Goal: Communication & Community: Answer question/provide support

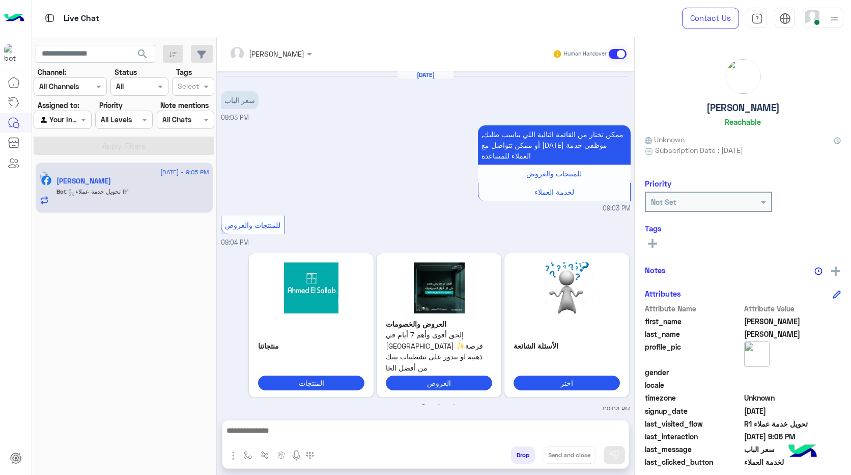
scroll to position [340, 0]
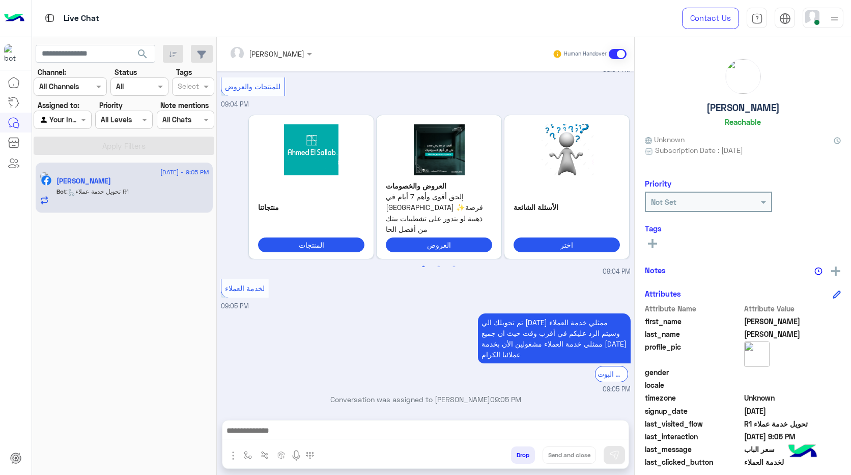
click at [747, 120] on h6 "Reachable" at bounding box center [743, 121] width 36 height 9
click at [748, 106] on h5 "[PERSON_NAME]" at bounding box center [743, 108] width 73 height 12
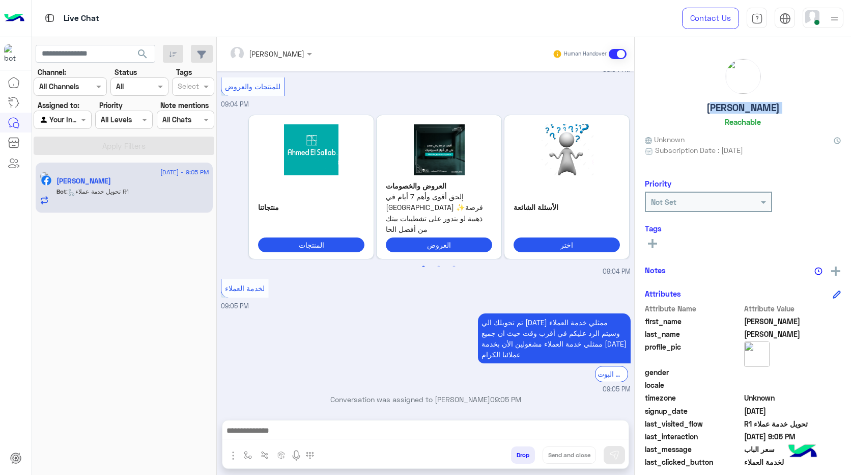
click at [748, 106] on h5 "[PERSON_NAME]" at bounding box center [743, 108] width 73 height 12
click at [749, 109] on h5 "[PERSON_NAME]" at bounding box center [743, 108] width 73 height 12
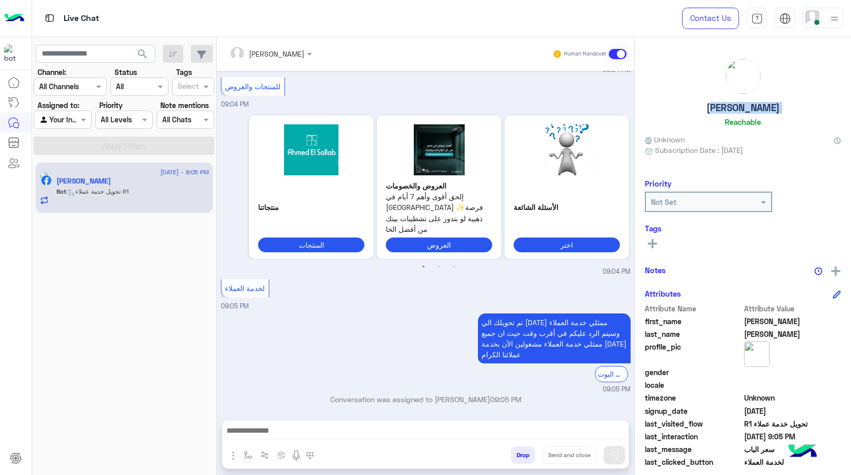
click at [749, 109] on h5 "[PERSON_NAME]" at bounding box center [743, 108] width 73 height 12
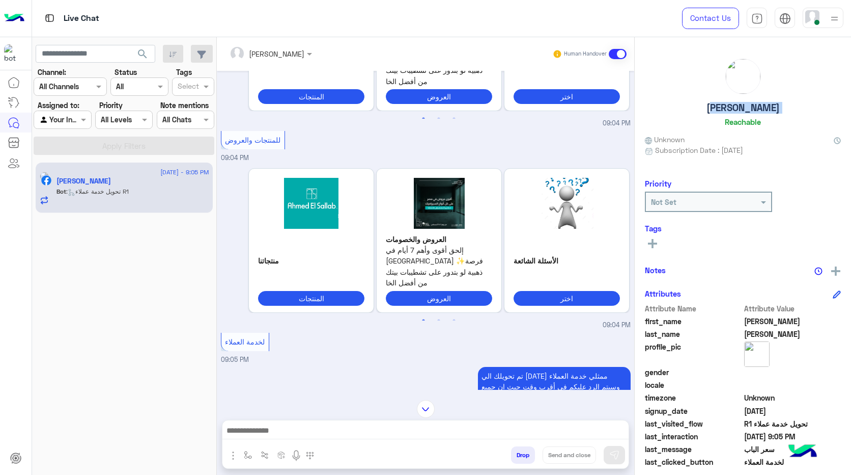
scroll to position [339, 0]
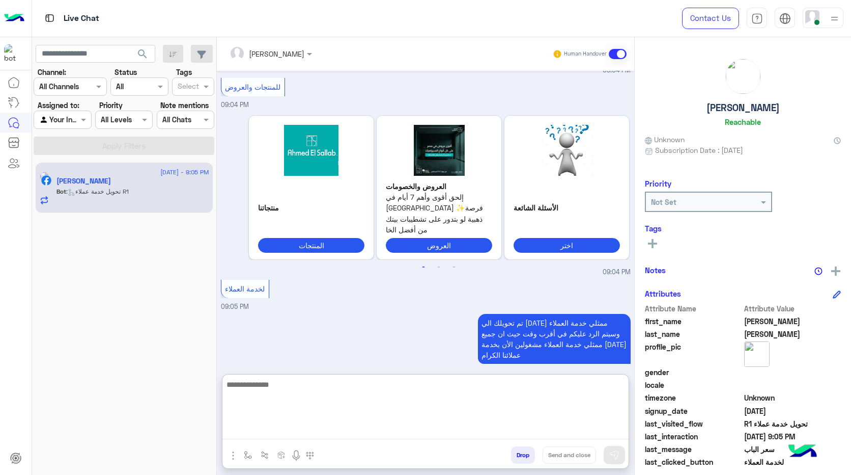
click at [374, 433] on textarea at bounding box center [425, 408] width 406 height 61
type textarea "*"
type textarea "**********"
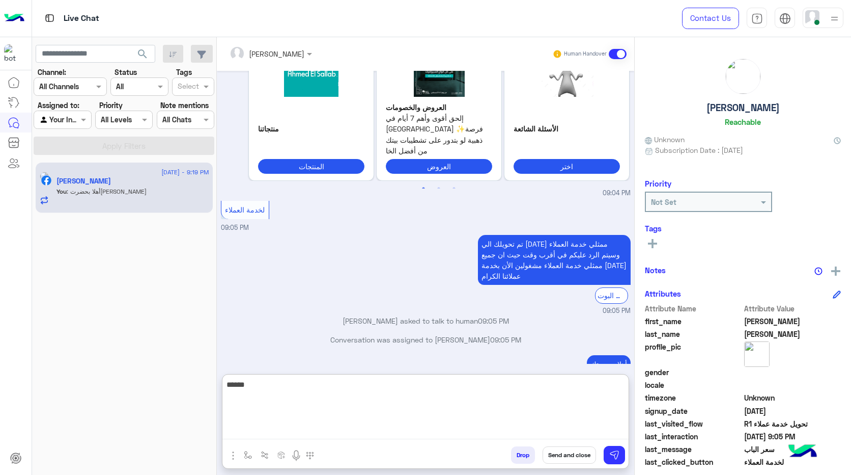
scroll to position [436, 0]
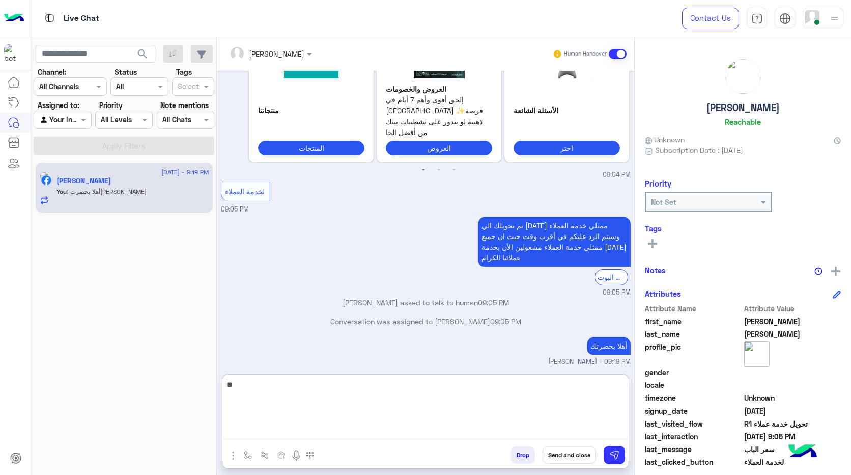
type textarea "*"
type textarea "**********"
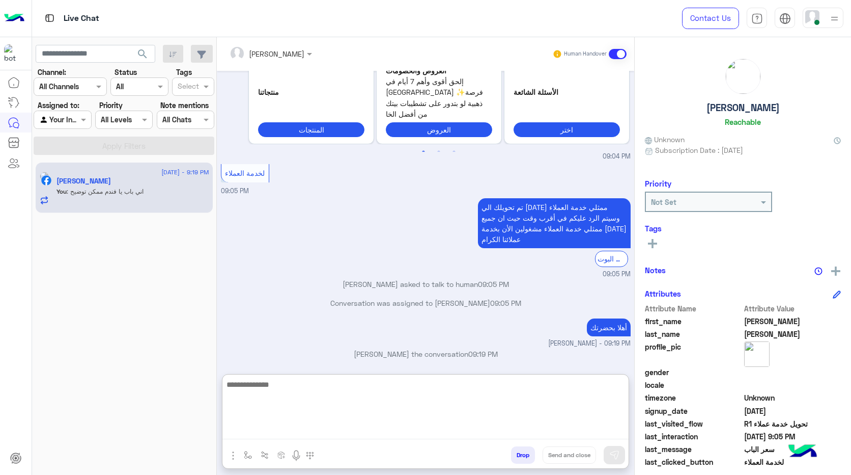
scroll to position [469, 0]
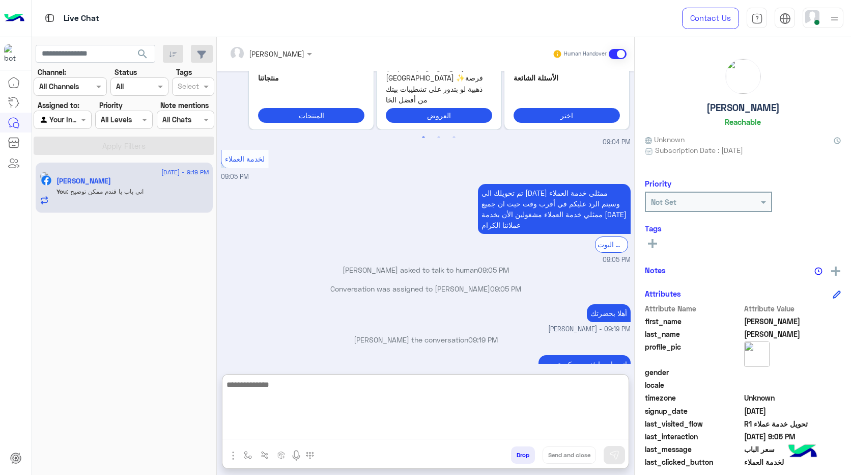
click at [341, 386] on textarea at bounding box center [425, 408] width 406 height 61
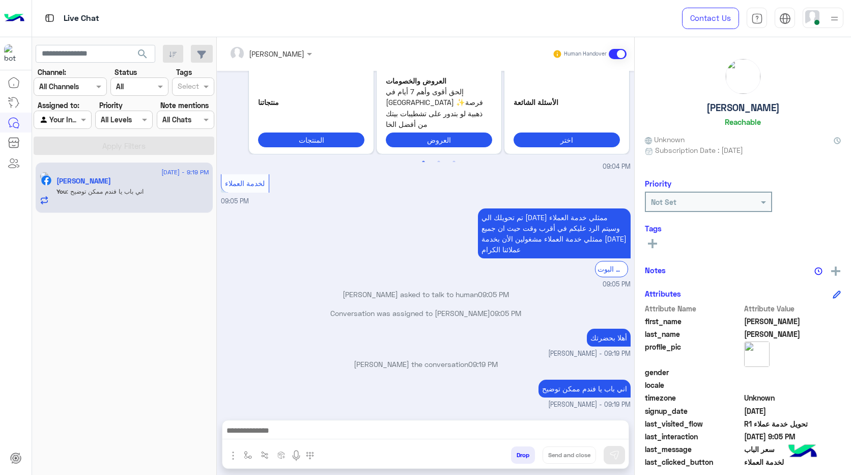
scroll to position [423, 0]
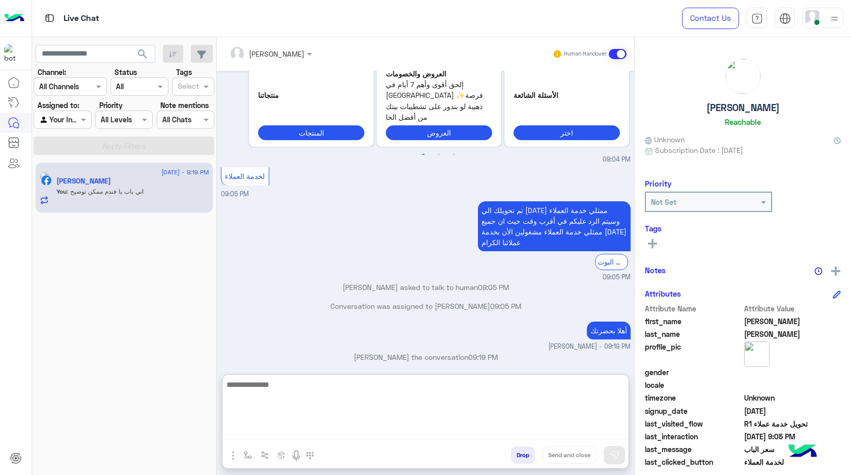
click at [504, 427] on textarea at bounding box center [425, 408] width 406 height 61
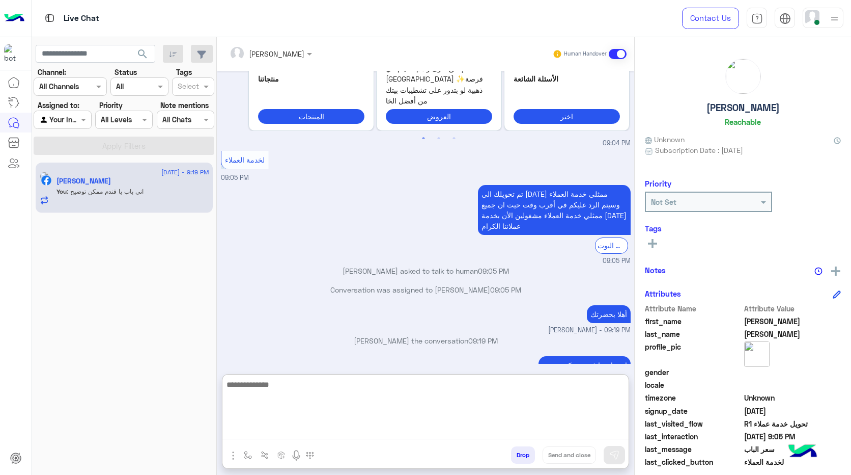
paste textarea "**********"
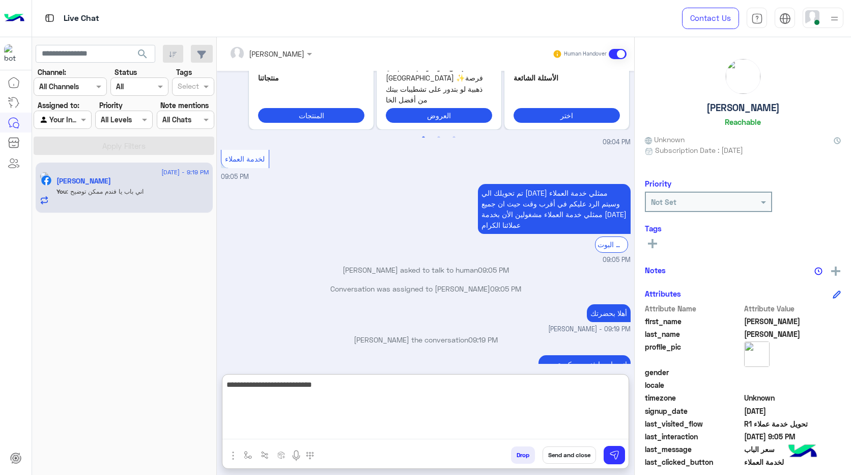
type textarea "**********"
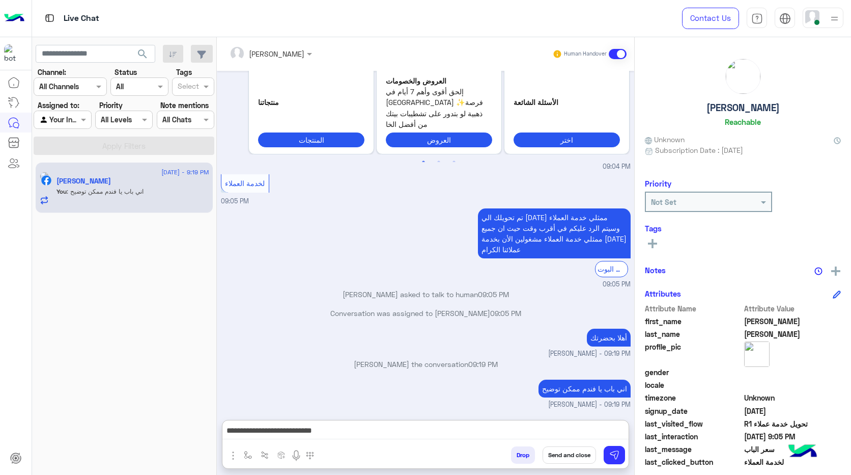
click at [571, 452] on button "Send and close" at bounding box center [569, 454] width 53 height 17
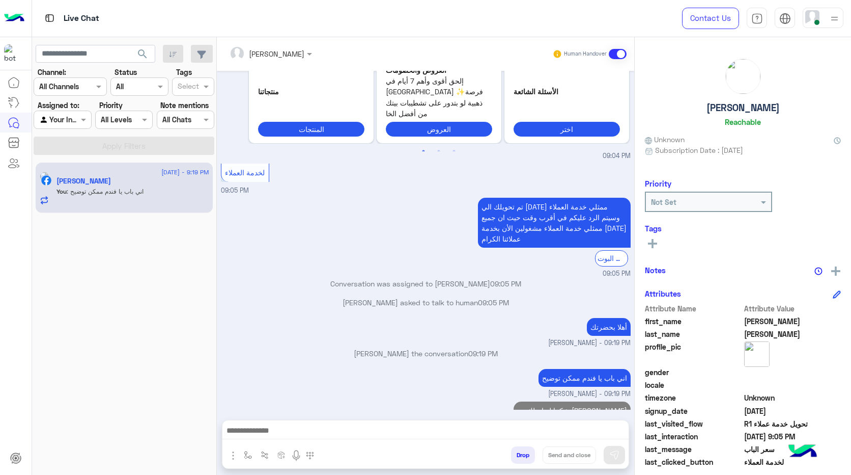
scroll to position [474, 0]
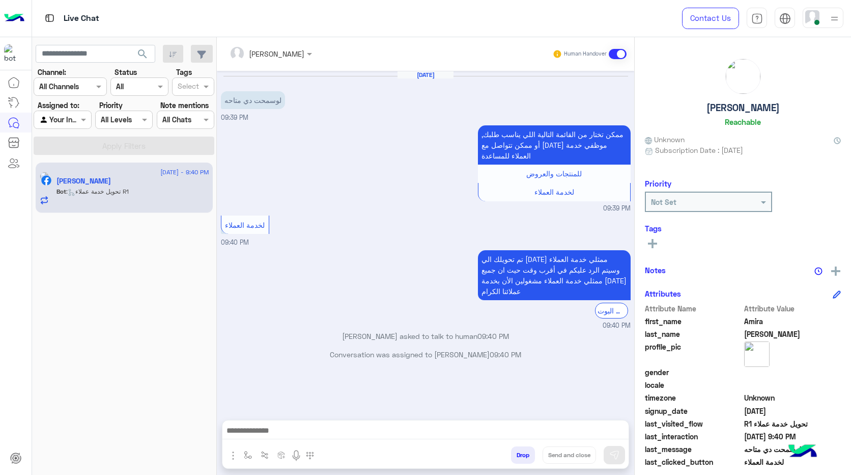
drag, startPoint x: 421, startPoint y: 191, endPoint x: 413, endPoint y: 203, distance: 13.6
click at [421, 191] on div "ممكن تختار من القائمة التالية اللي يناسب طلبك, أو ممكن تتواصل مع [DATE] موظفي خ…" at bounding box center [426, 168] width 410 height 91
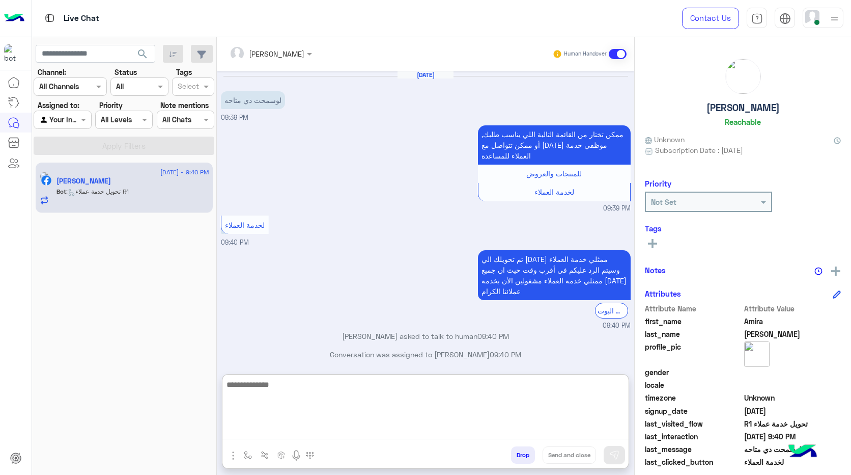
click at [348, 427] on textarea at bounding box center [425, 408] width 406 height 61
type textarea "**********"
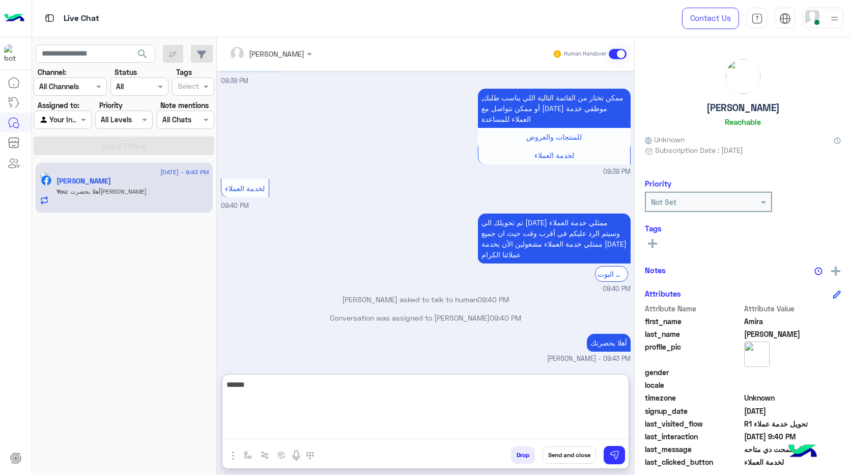
scroll to position [55, 0]
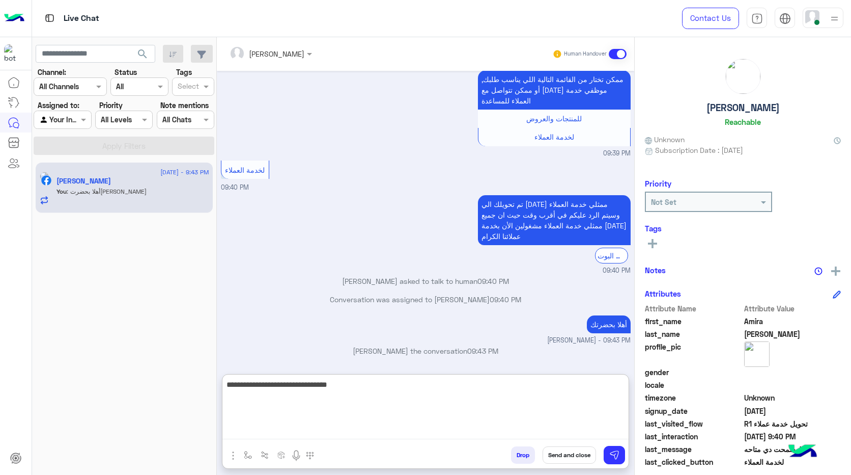
type textarea "**********"
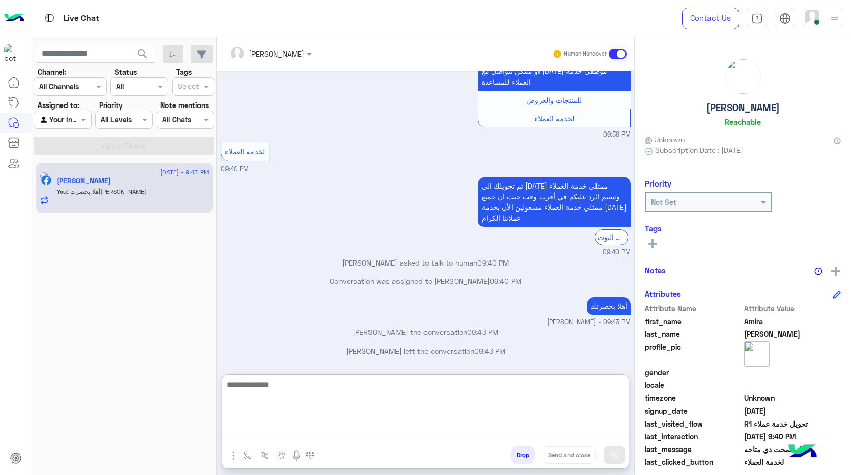
scroll to position [140, 0]
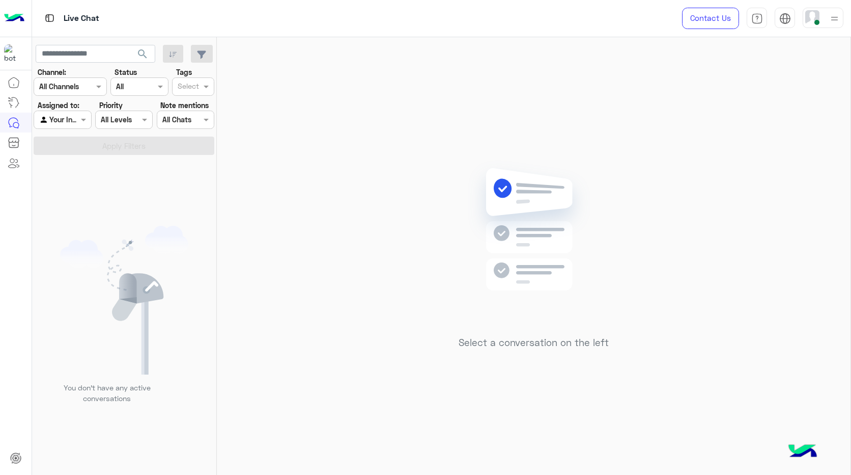
click at [51, 124] on input "text" at bounding box center [50, 120] width 23 height 11
click at [75, 146] on div "Unassigned" at bounding box center [63, 140] width 59 height 20
click at [75, 146] on button "Apply Filters" at bounding box center [124, 145] width 181 height 18
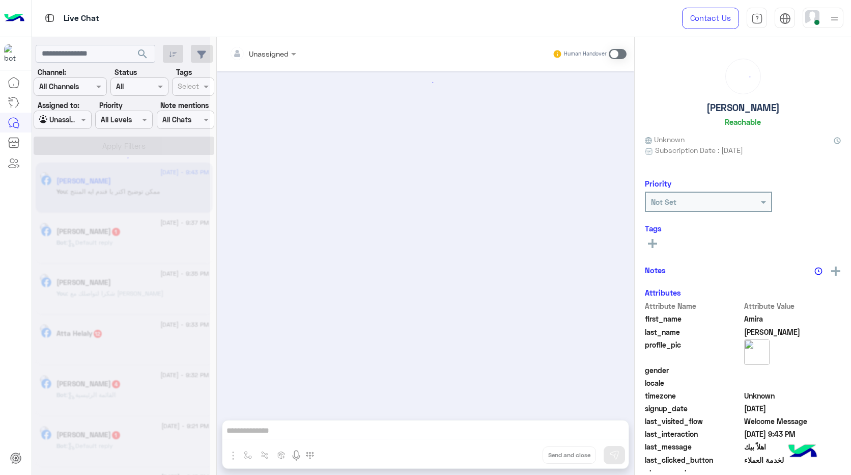
scroll to position [388, 0]
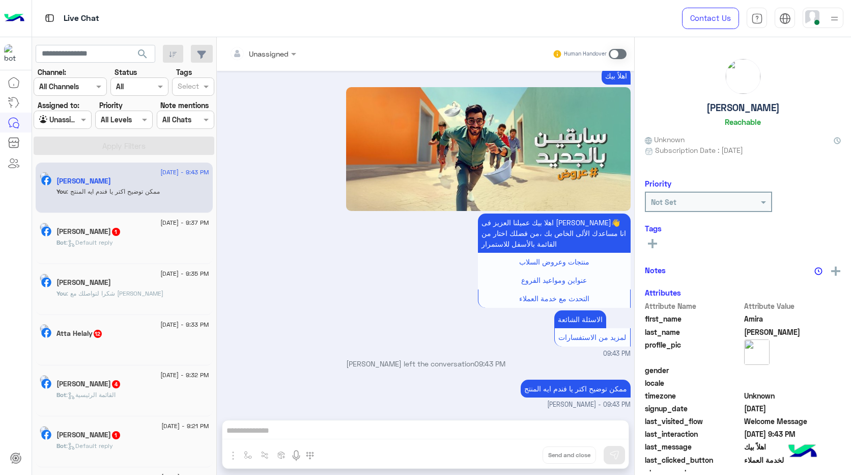
click at [149, 191] on span ": ممكن توضيح اكتر يا فندم ايه المنتج" at bounding box center [113, 191] width 93 height 8
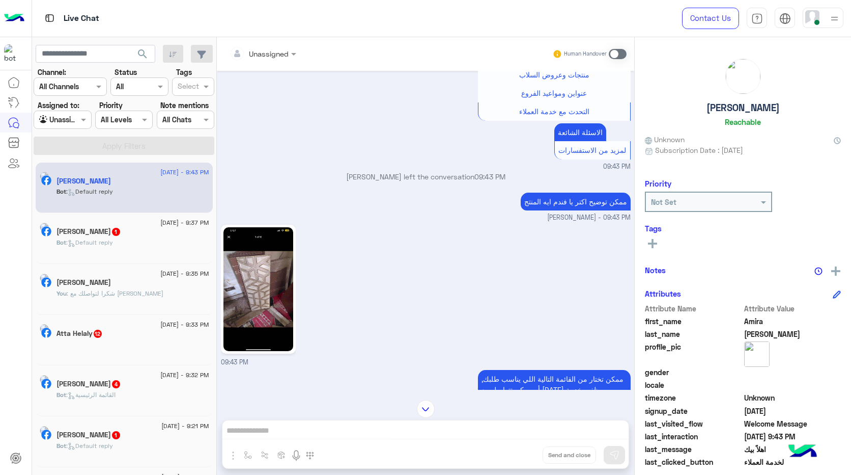
scroll to position [624, 0]
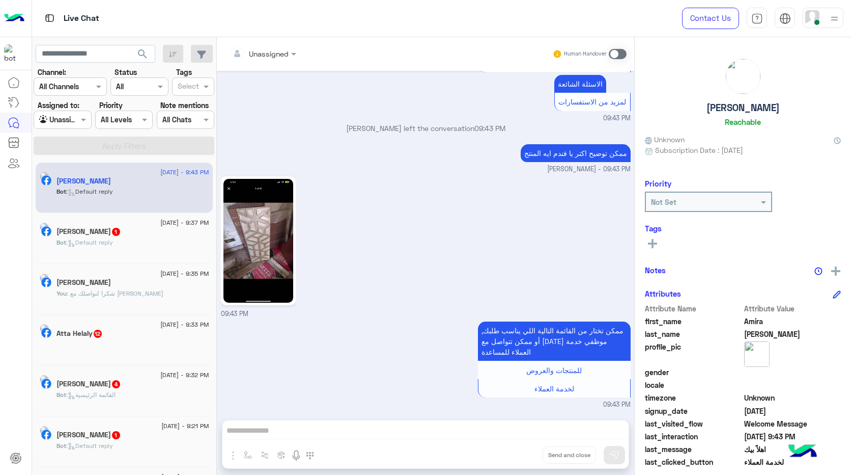
click at [260, 248] on img at bounding box center [259, 241] width 70 height 124
click at [465, 427] on div "Unassigned Human Handover [DATE] لوسمحت دي متاحه 09:39 PM ممكن تختار من القائمة…" at bounding box center [425, 257] width 417 height 441
click at [455, 432] on div "Unassigned Human Handover [DATE] لوسمحت دي متاحه 09:39 PM ممكن تختار من القائمة…" at bounding box center [425, 257] width 417 height 441
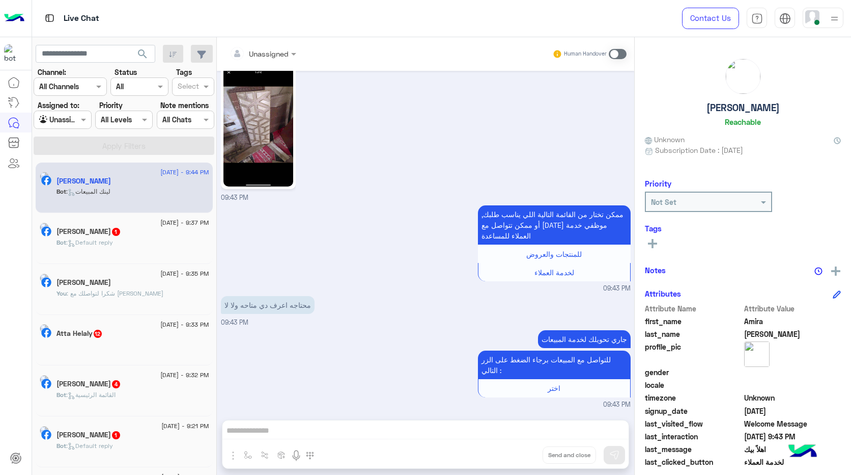
click at [616, 50] on span at bounding box center [618, 54] width 18 height 10
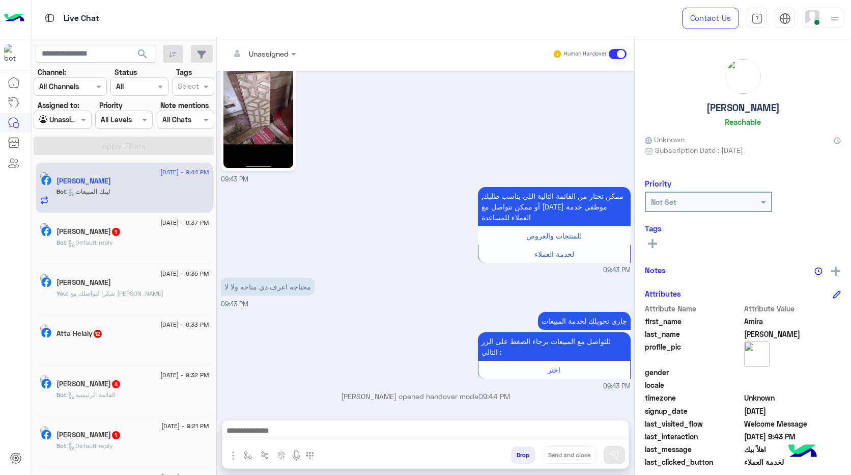
click at [376, 420] on div at bounding box center [425, 432] width 406 height 25
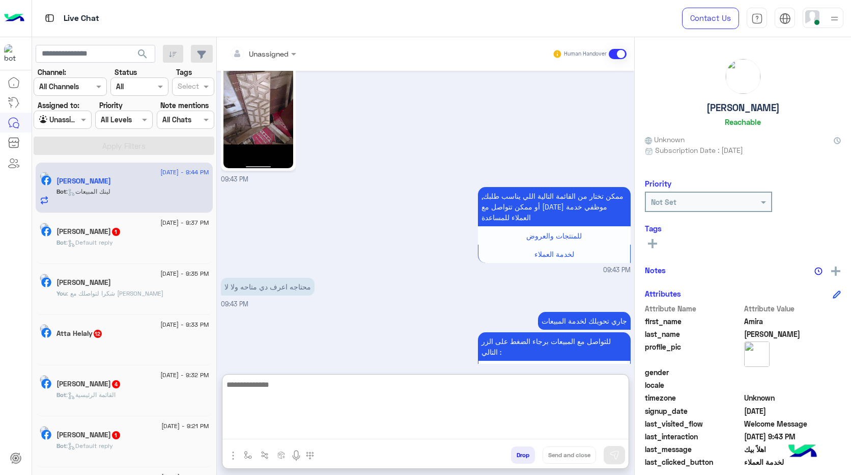
click at [368, 431] on textarea at bounding box center [425, 408] width 406 height 61
paste textarea "**********"
type textarea "**********"
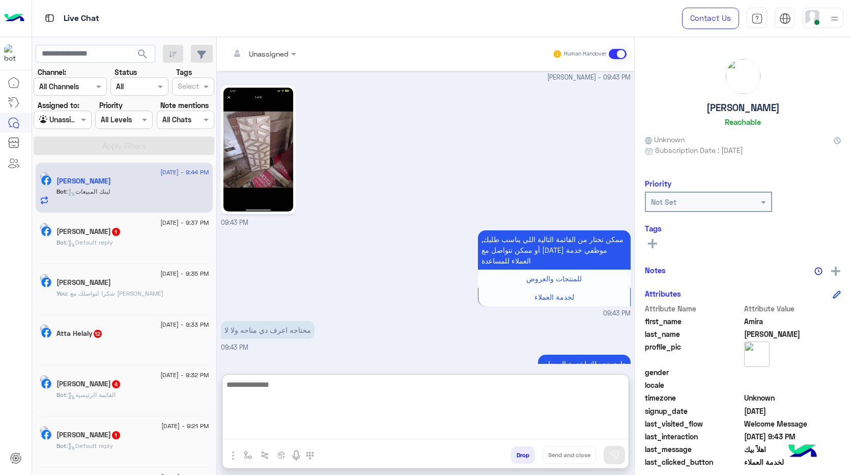
scroll to position [847, 0]
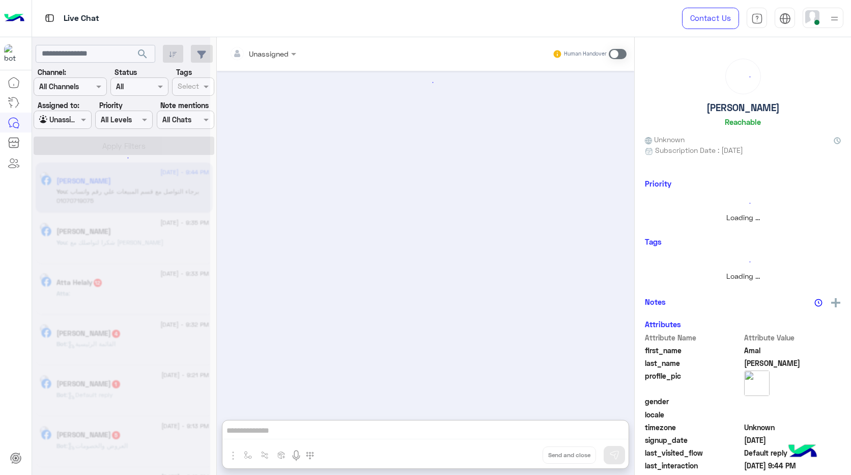
click at [68, 120] on div at bounding box center [121, 241] width 178 height 475
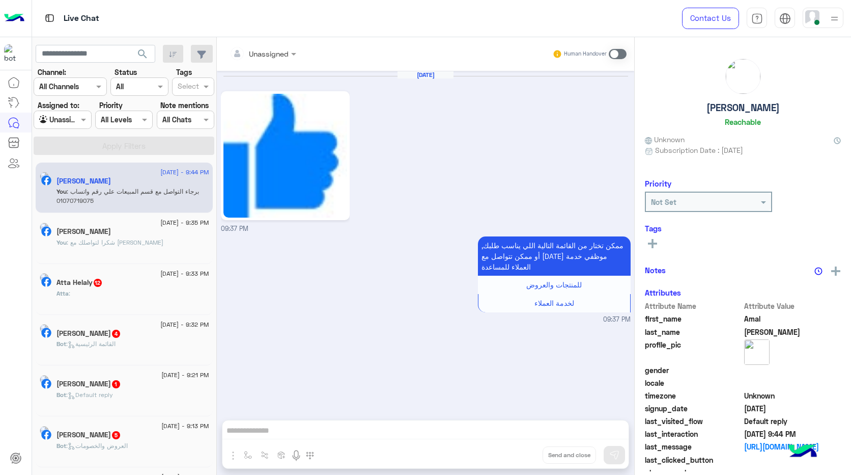
click at [65, 117] on div at bounding box center [62, 120] width 57 height 12
click at [70, 159] on b "Your Inbox" at bounding box center [67, 159] width 36 height 9
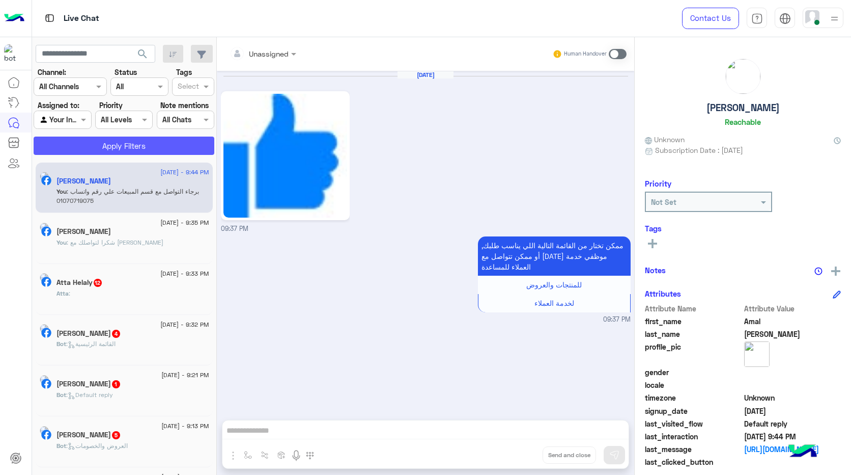
click at [121, 144] on button "Apply Filters" at bounding box center [124, 145] width 181 height 18
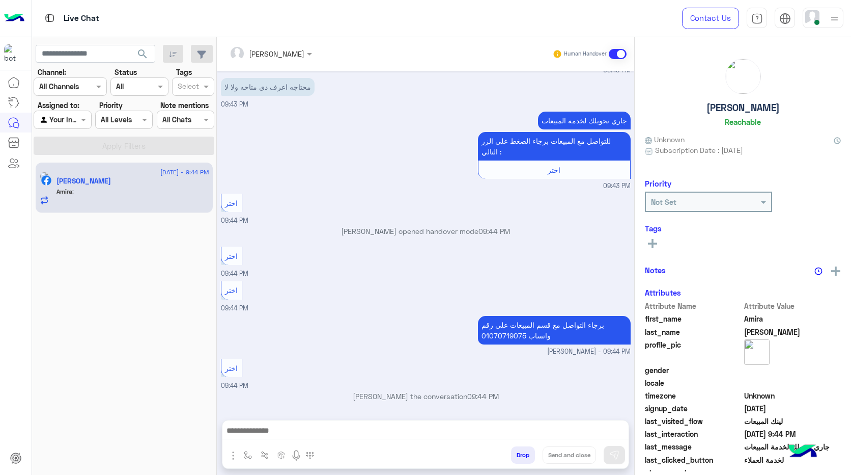
scroll to position [798, 0]
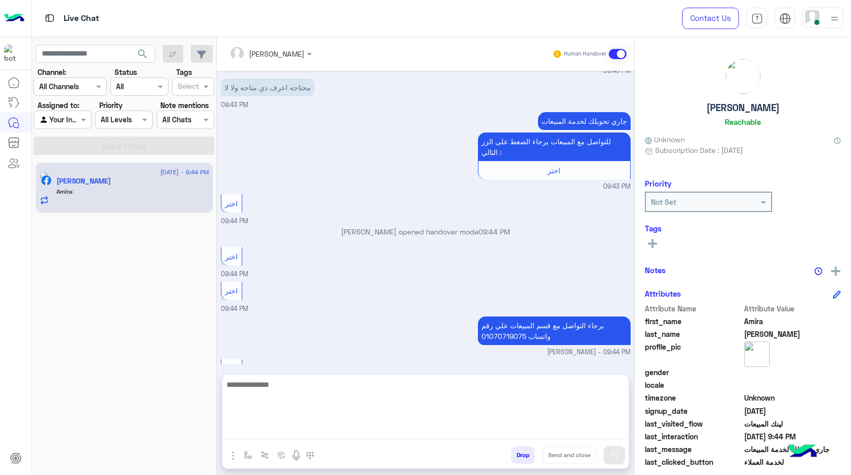
click at [405, 427] on textarea at bounding box center [425, 408] width 406 height 61
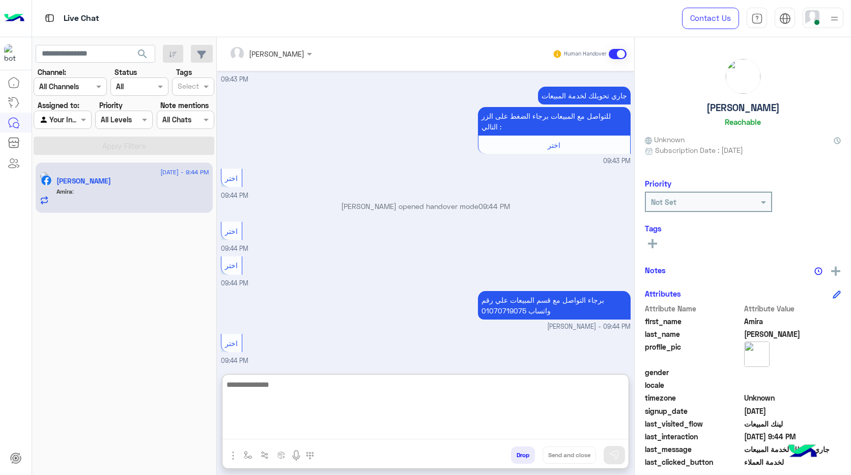
scroll to position [844, 0]
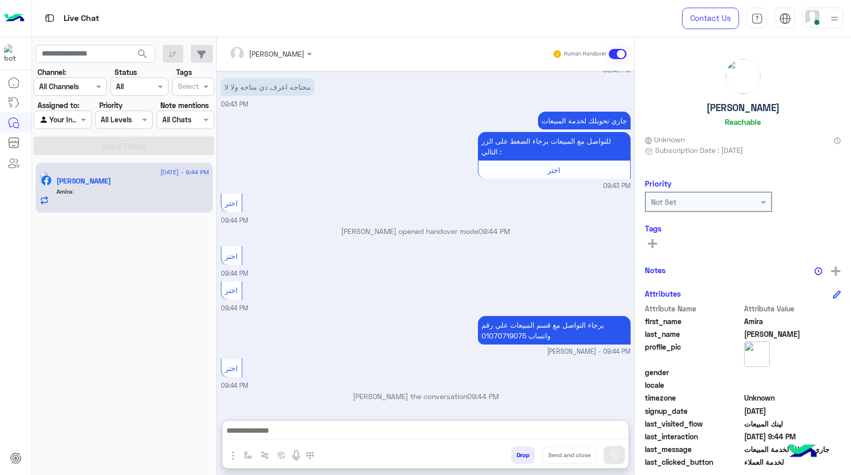
click at [831, 19] on img at bounding box center [834, 18] width 13 height 13
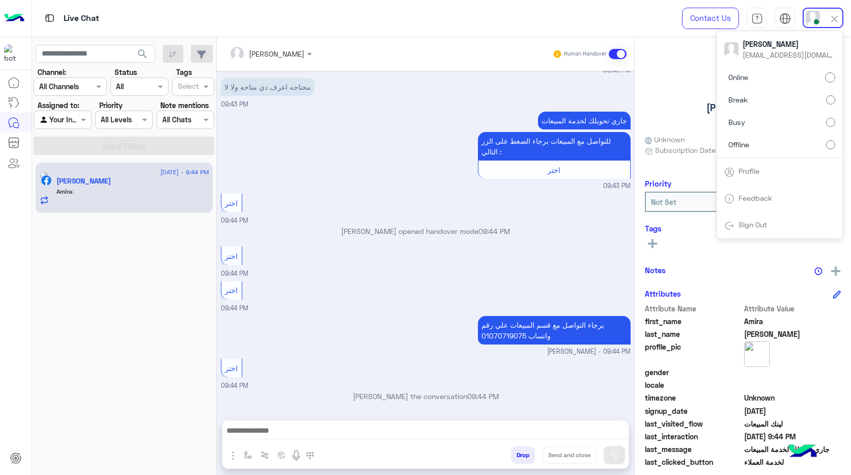
scroll to position [799, 0]
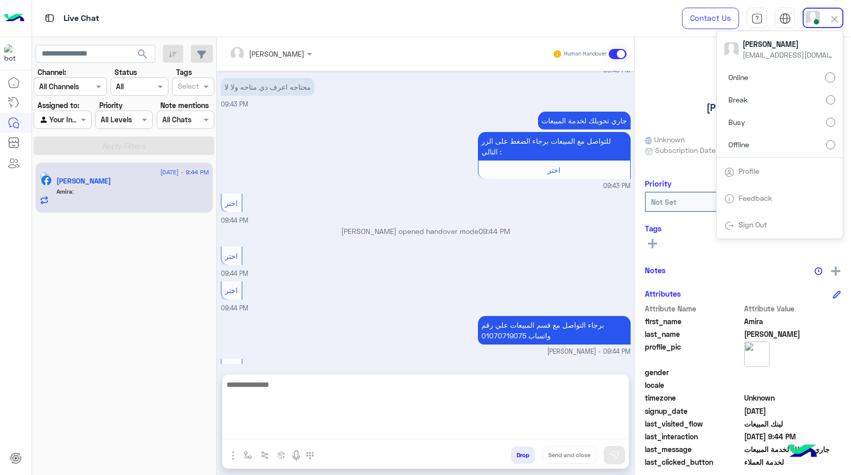
click at [433, 436] on textarea at bounding box center [425, 408] width 406 height 61
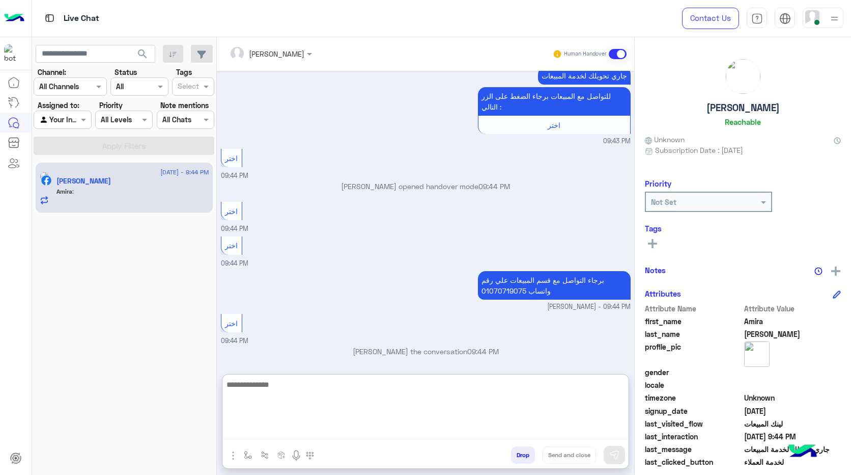
scroll to position [844, 0]
paste textarea "**********"
type textarea "**********"
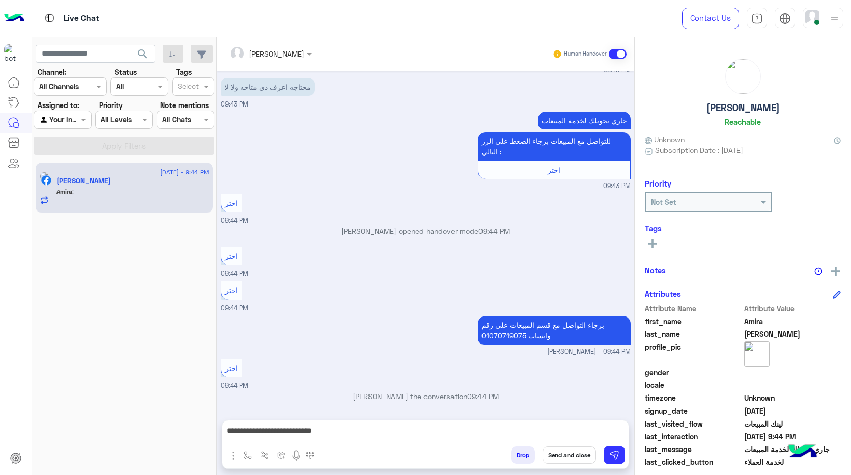
click at [580, 457] on button "Send and close" at bounding box center [569, 454] width 53 height 17
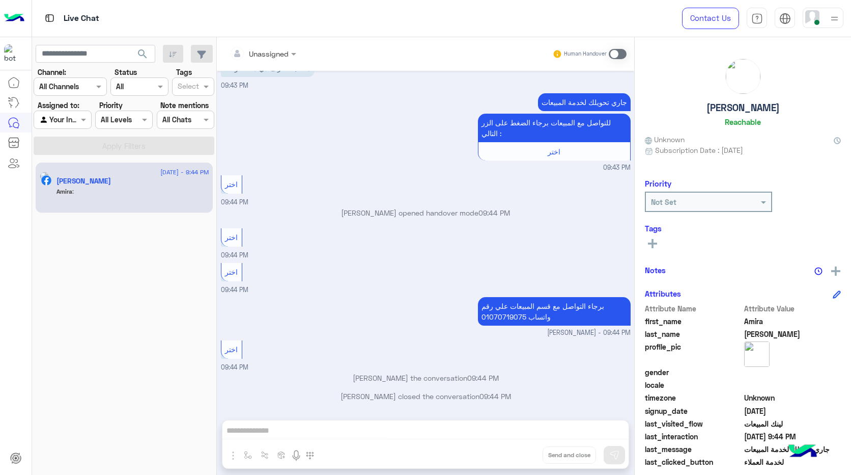
click at [828, 16] on div at bounding box center [823, 18] width 41 height 20
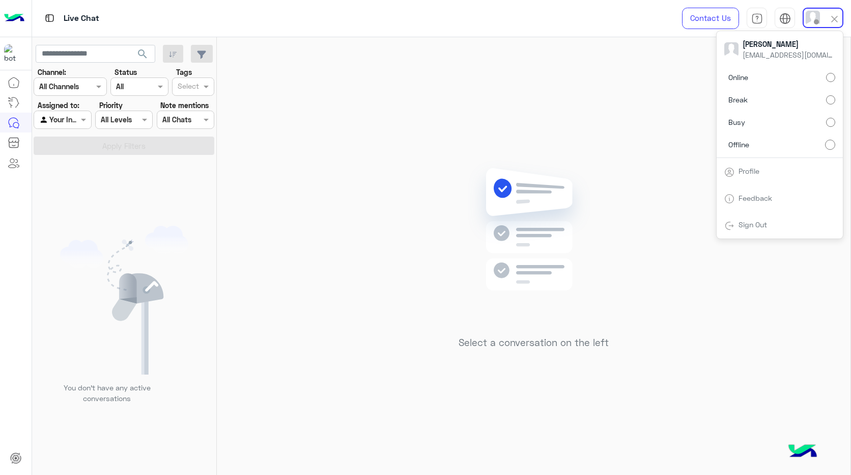
click at [836, 17] on img at bounding box center [835, 19] width 12 height 12
